Goal: Entertainment & Leisure: Consume media (video, audio)

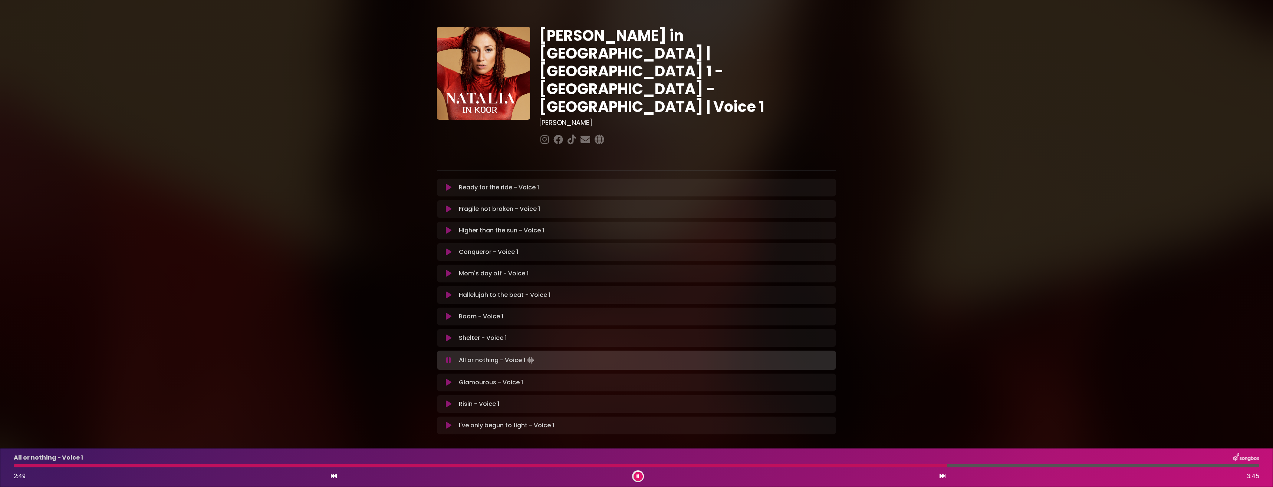
click at [639, 475] on icon at bounding box center [637, 476] width 3 height 4
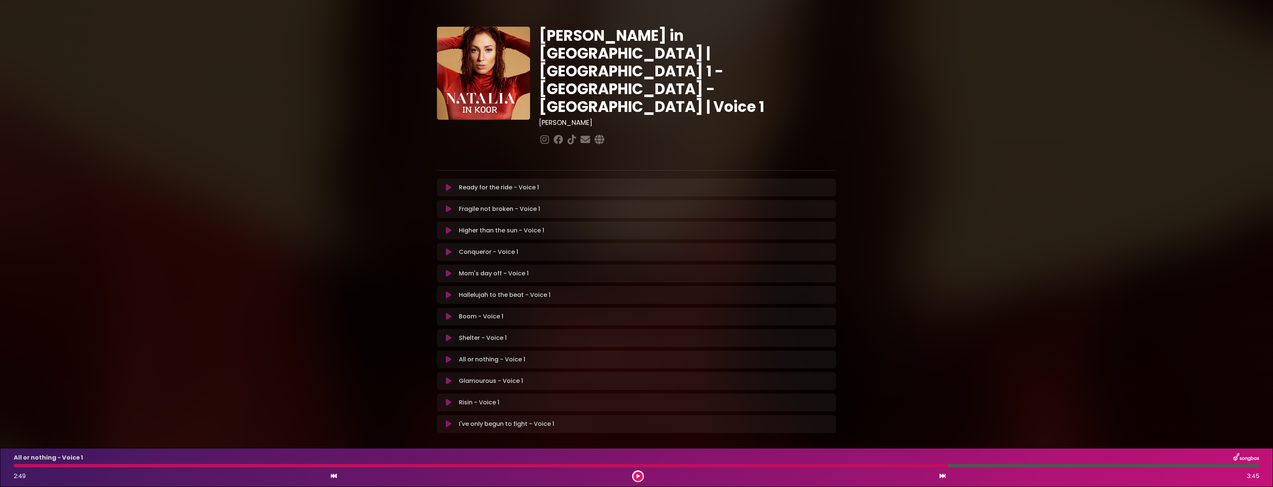
click at [445, 184] on button at bounding box center [448, 187] width 14 height 7
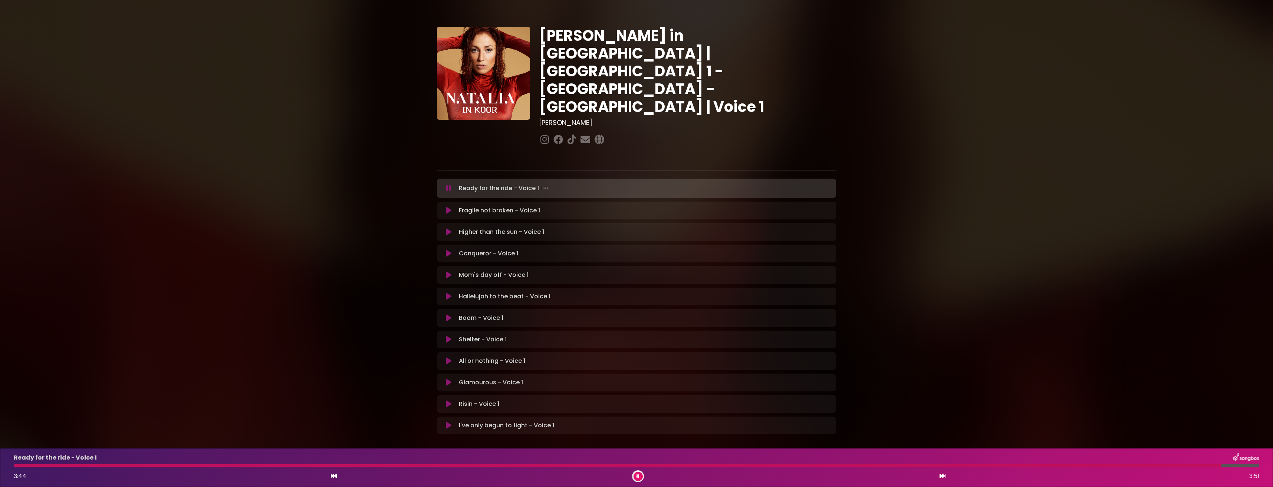
click at [636, 477] on button at bounding box center [637, 476] width 9 height 9
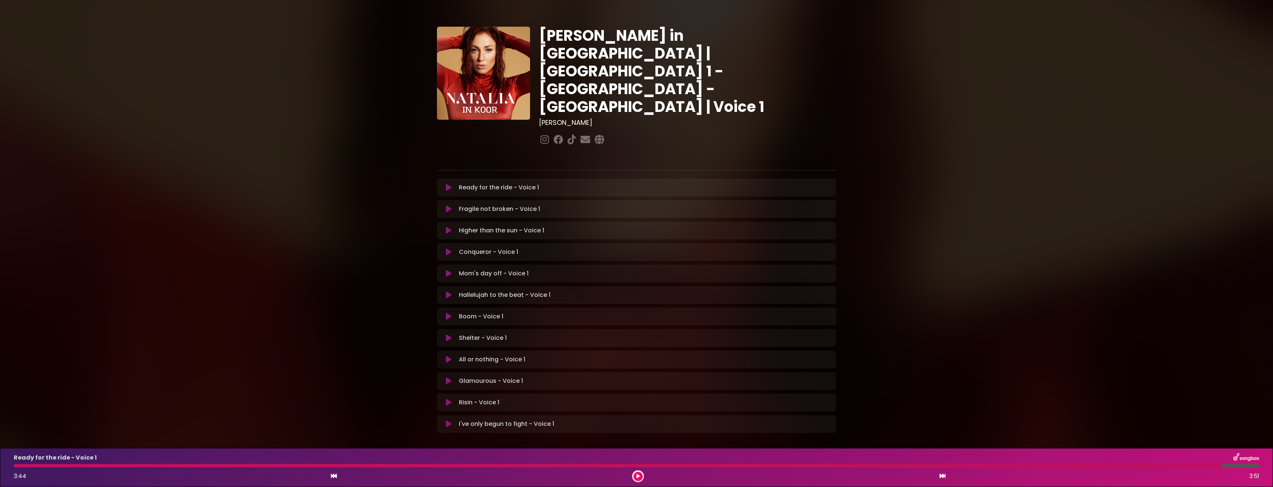
click at [451, 205] on button at bounding box center [448, 208] width 14 height 7
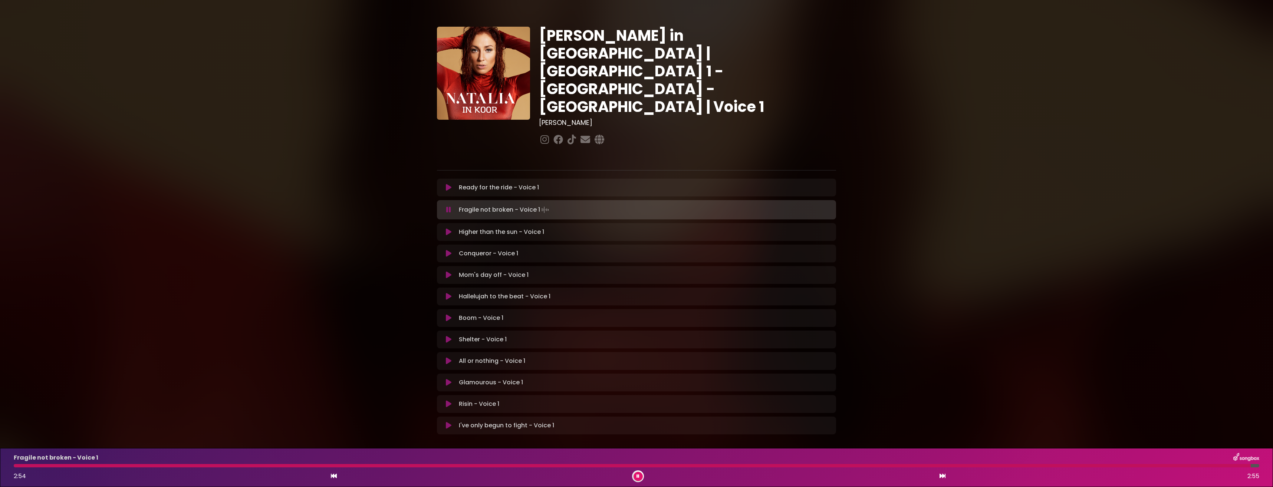
click at [641, 475] on button at bounding box center [637, 476] width 9 height 9
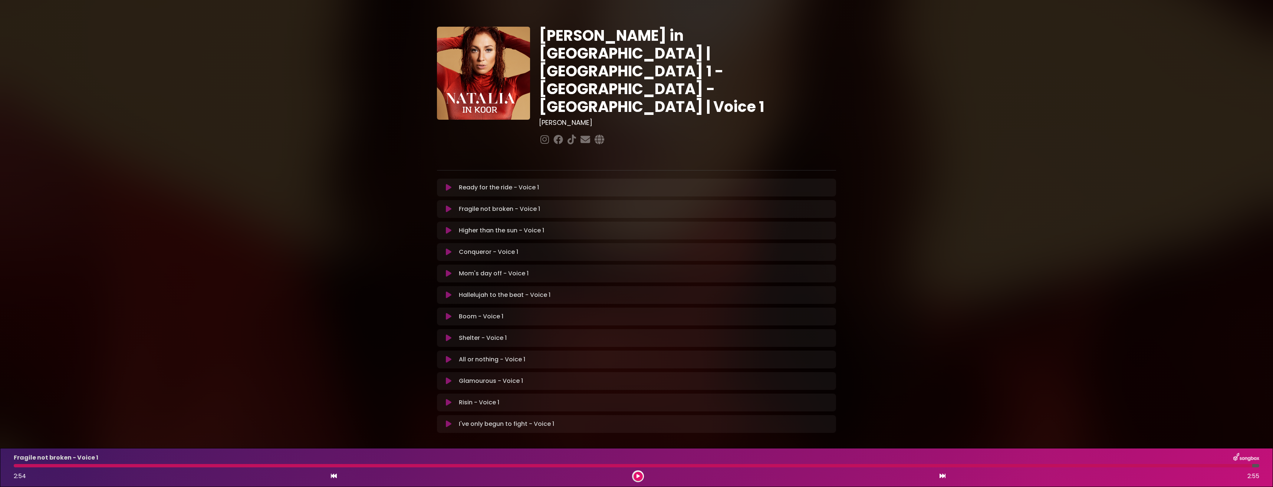
click at [448, 227] on icon at bounding box center [449, 230] width 6 height 7
click at [638, 477] on icon at bounding box center [637, 476] width 3 height 4
click at [449, 248] on icon at bounding box center [449, 251] width 6 height 7
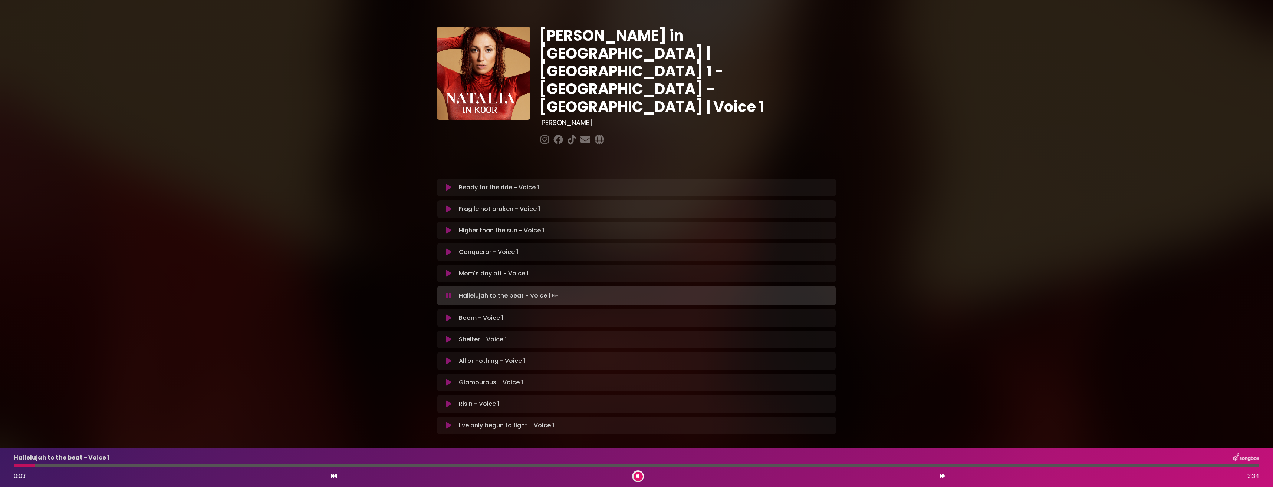
click at [636, 475] on button at bounding box center [637, 476] width 9 height 9
click at [448, 292] on icon at bounding box center [449, 295] width 6 height 7
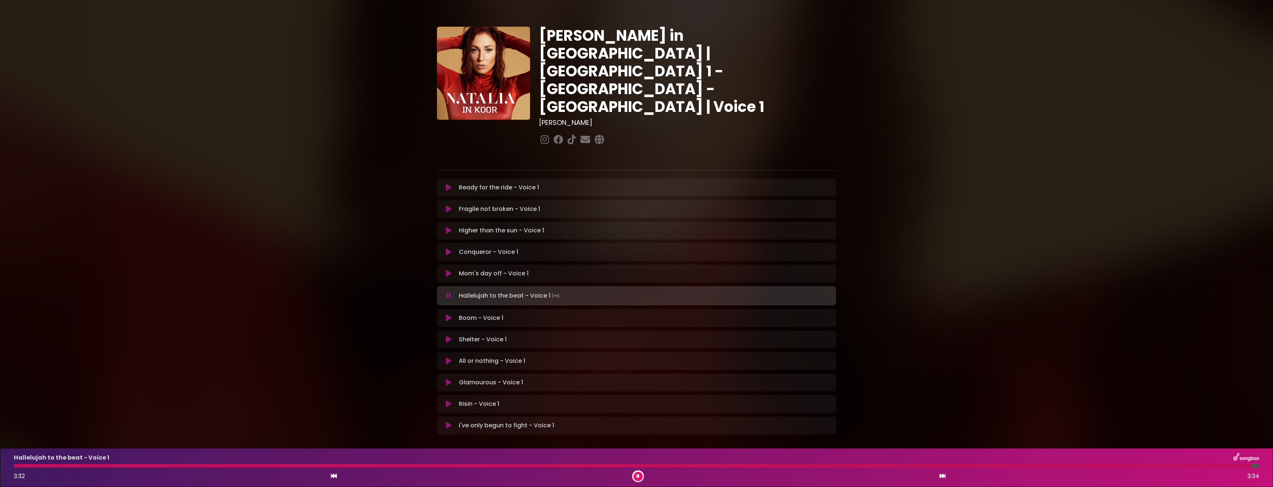
click at [638, 476] on icon at bounding box center [637, 476] width 3 height 4
click at [450, 313] on icon at bounding box center [449, 316] width 6 height 7
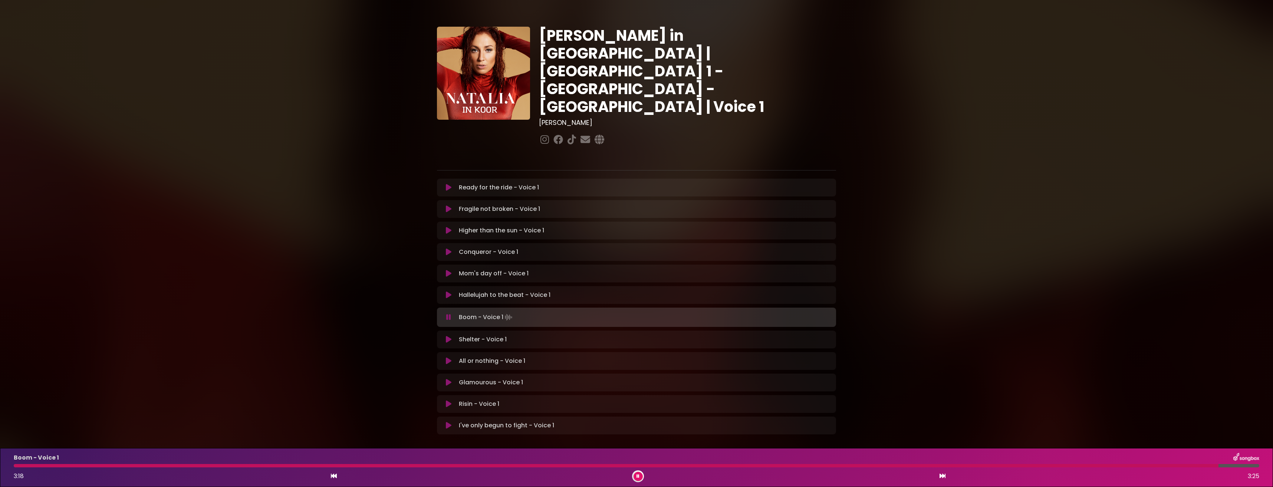
click at [636, 475] on button at bounding box center [637, 476] width 9 height 9
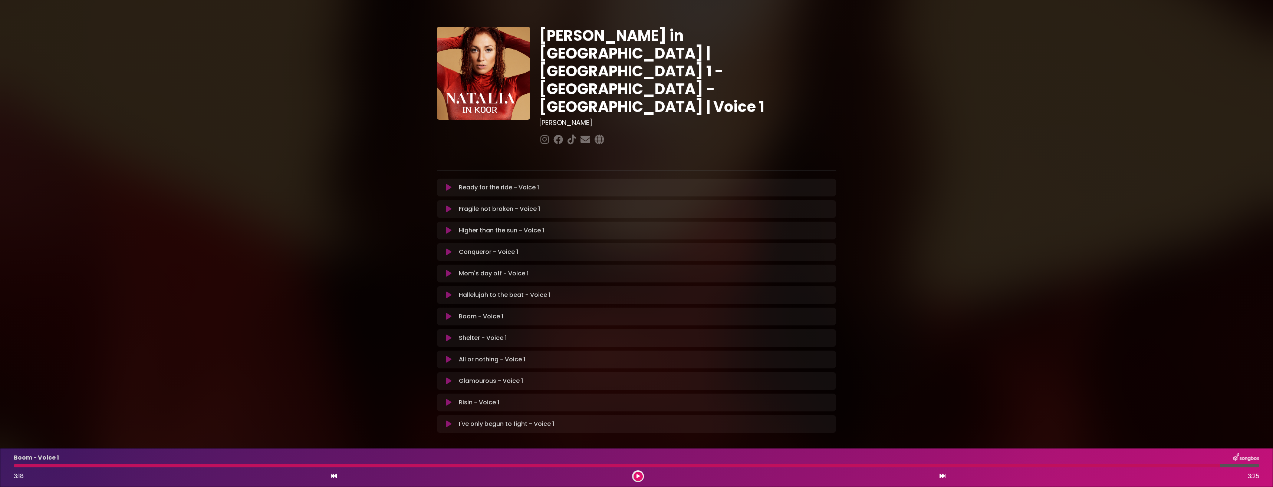
click at [450, 335] on icon at bounding box center [449, 338] width 6 height 7
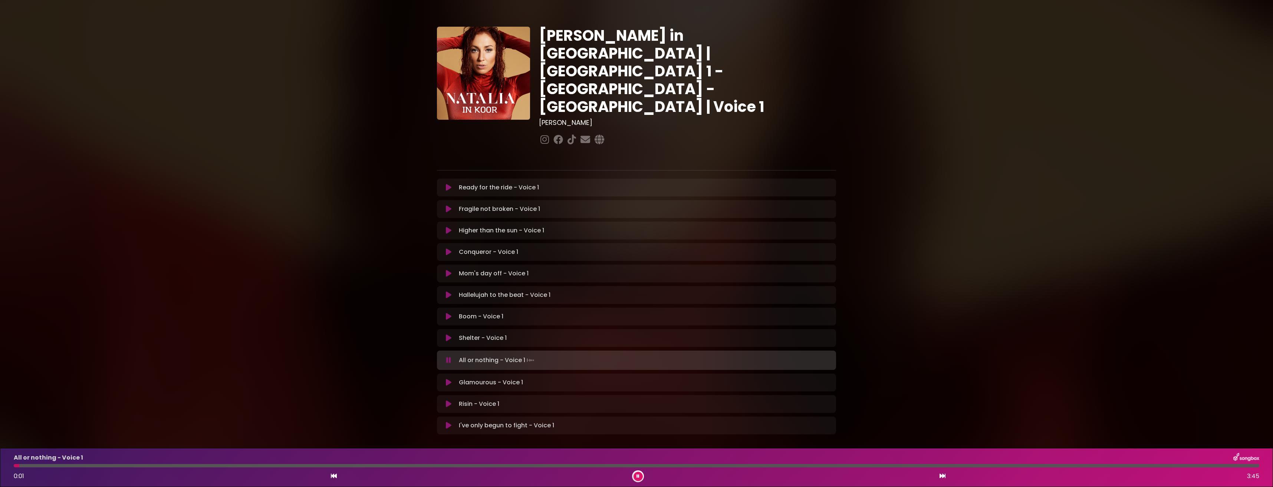
click at [638, 474] on button at bounding box center [637, 476] width 9 height 9
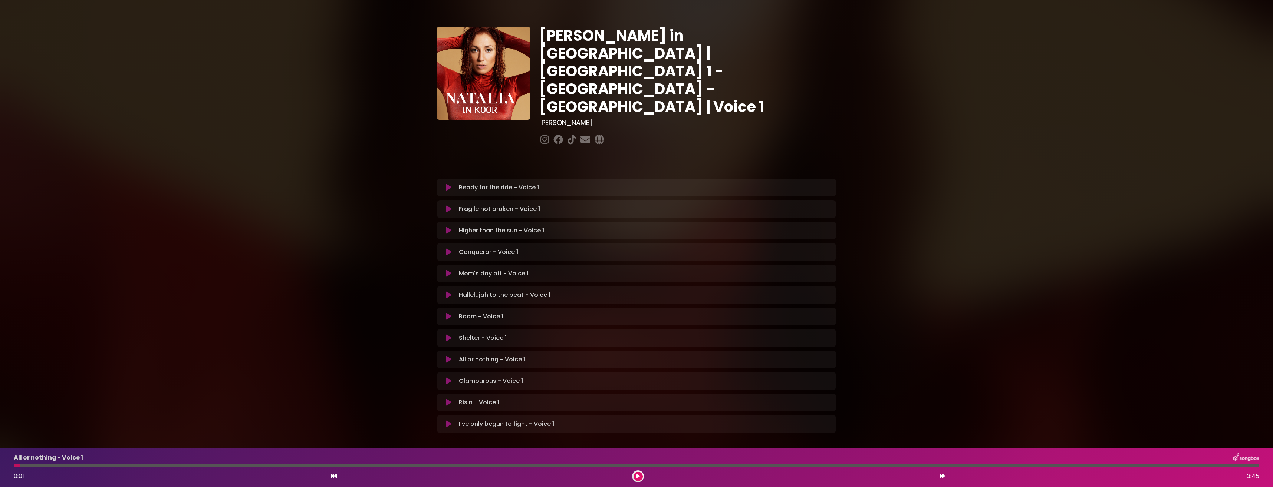
click at [449, 356] on icon at bounding box center [449, 359] width 6 height 7
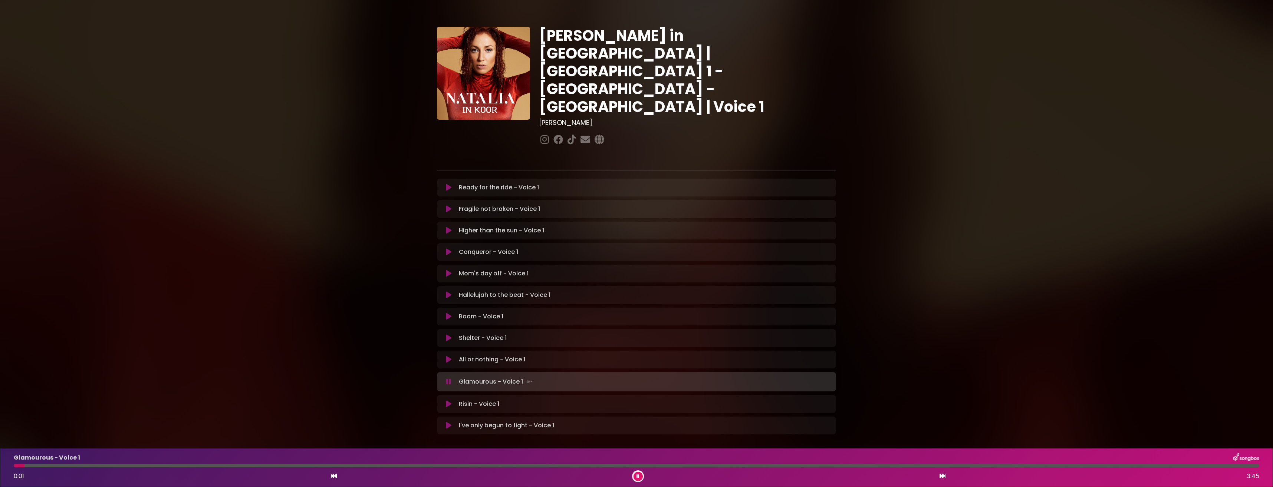
click at [639, 473] on button at bounding box center [637, 476] width 9 height 9
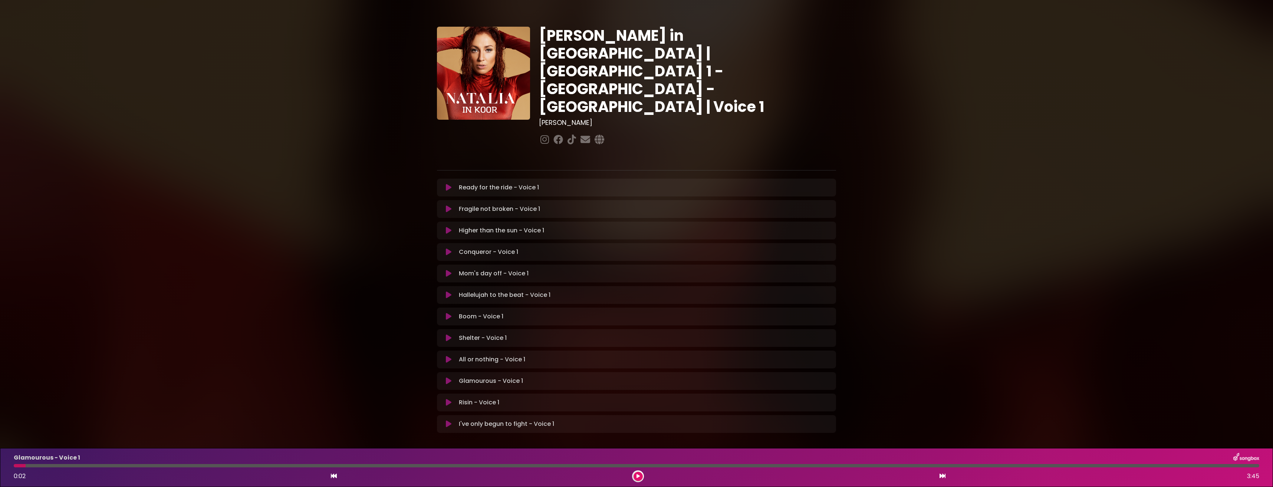
click at [636, 474] on button at bounding box center [637, 476] width 9 height 9
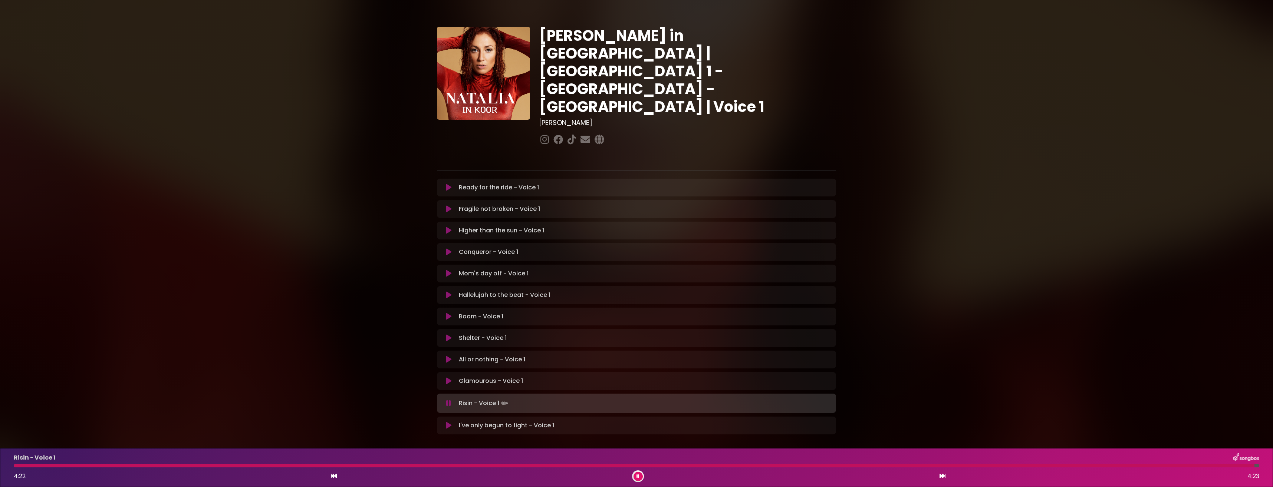
click at [639, 475] on icon at bounding box center [637, 476] width 3 height 4
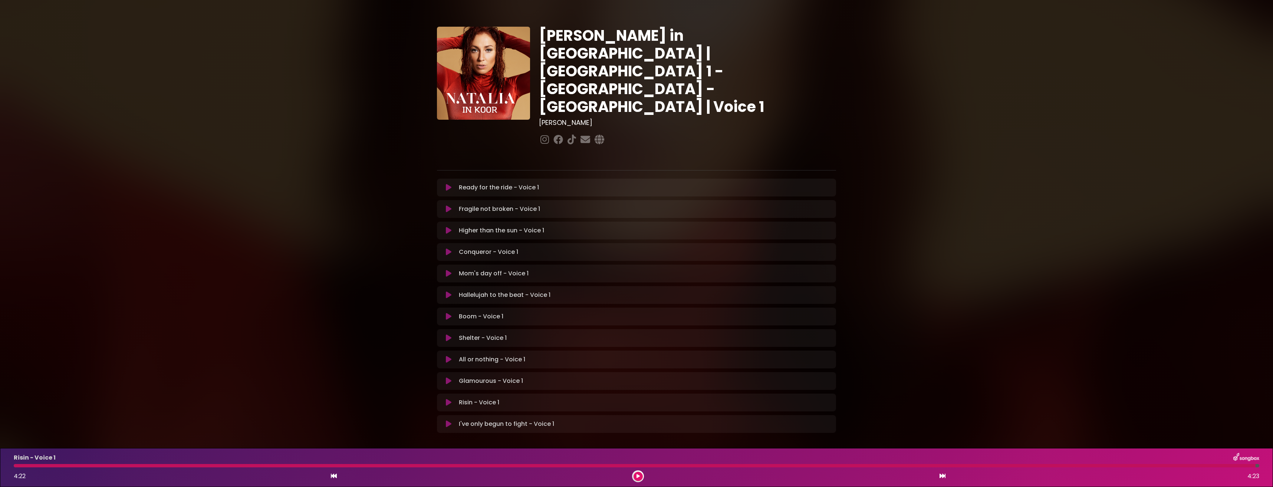
click at [449, 421] on icon at bounding box center [449, 424] width 6 height 7
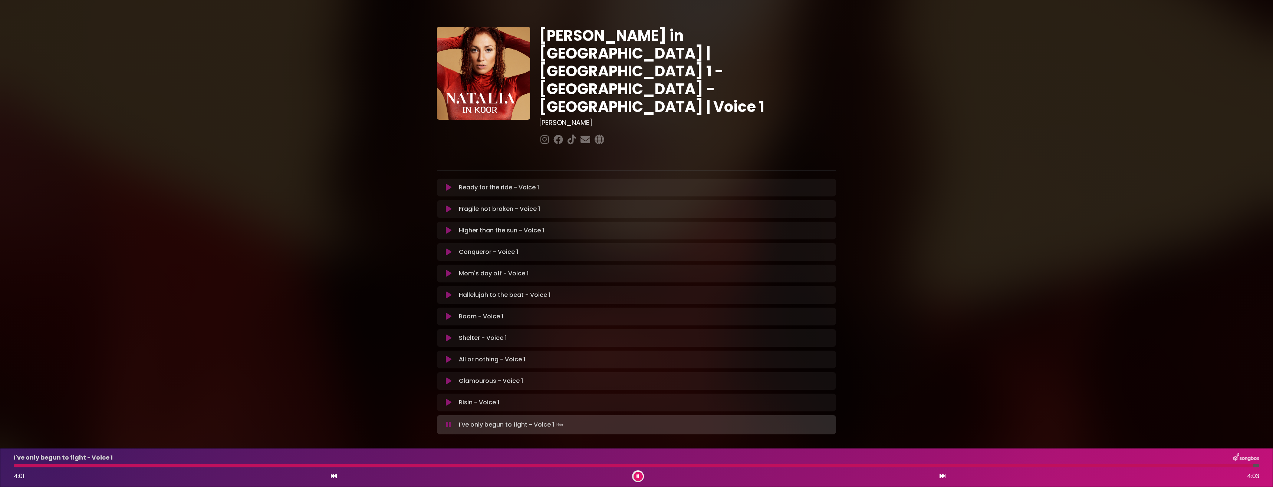
click at [640, 477] on button at bounding box center [637, 476] width 9 height 9
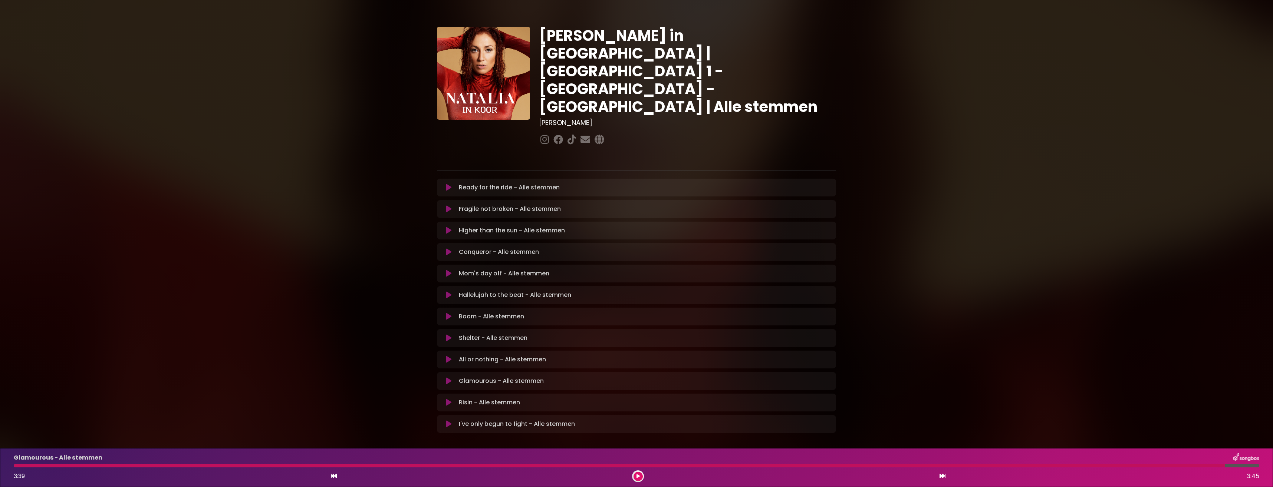
click at [449, 421] on icon at bounding box center [449, 424] width 6 height 7
